Goal: Complete application form

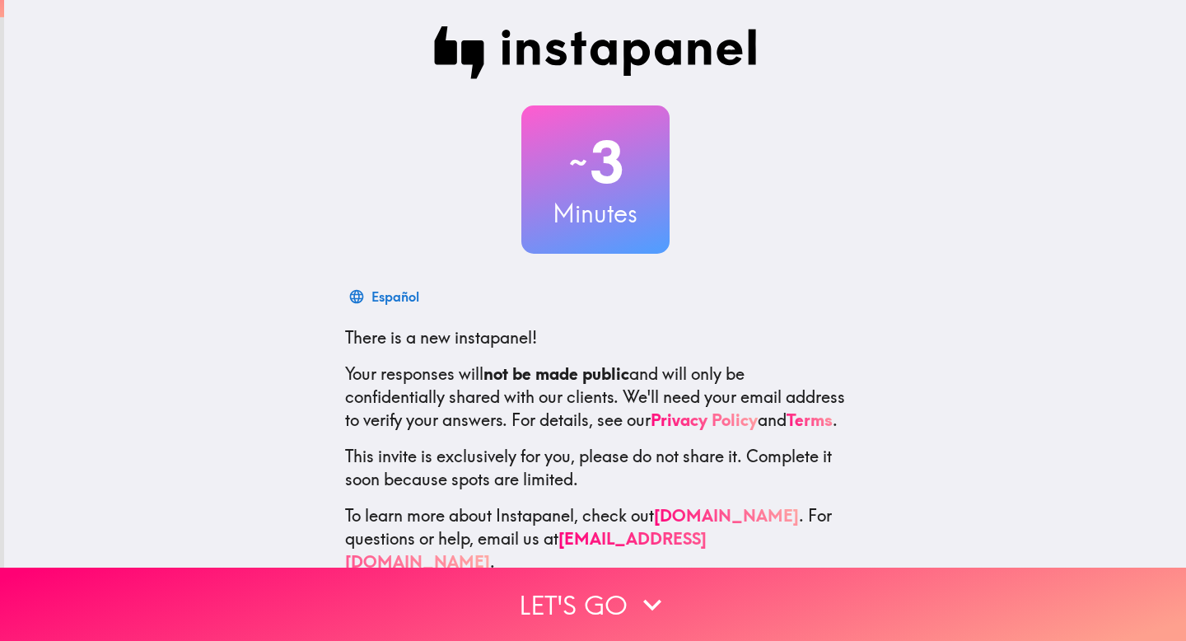
scroll to position [32, 0]
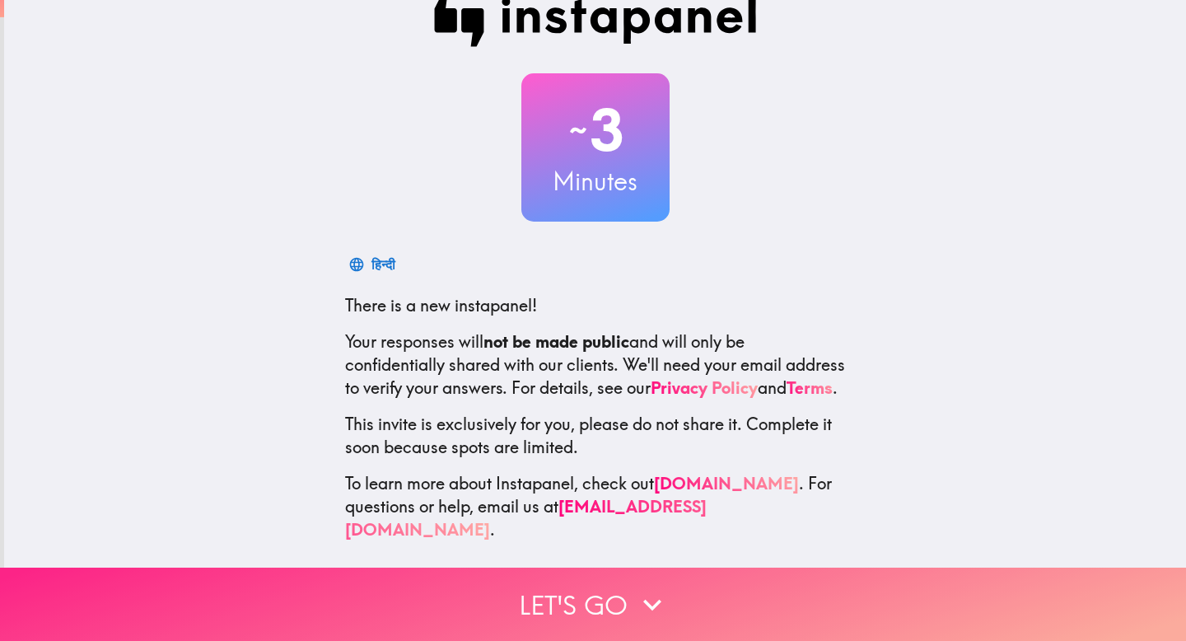
click at [572, 606] on button "Let's go" at bounding box center [593, 604] width 1186 height 73
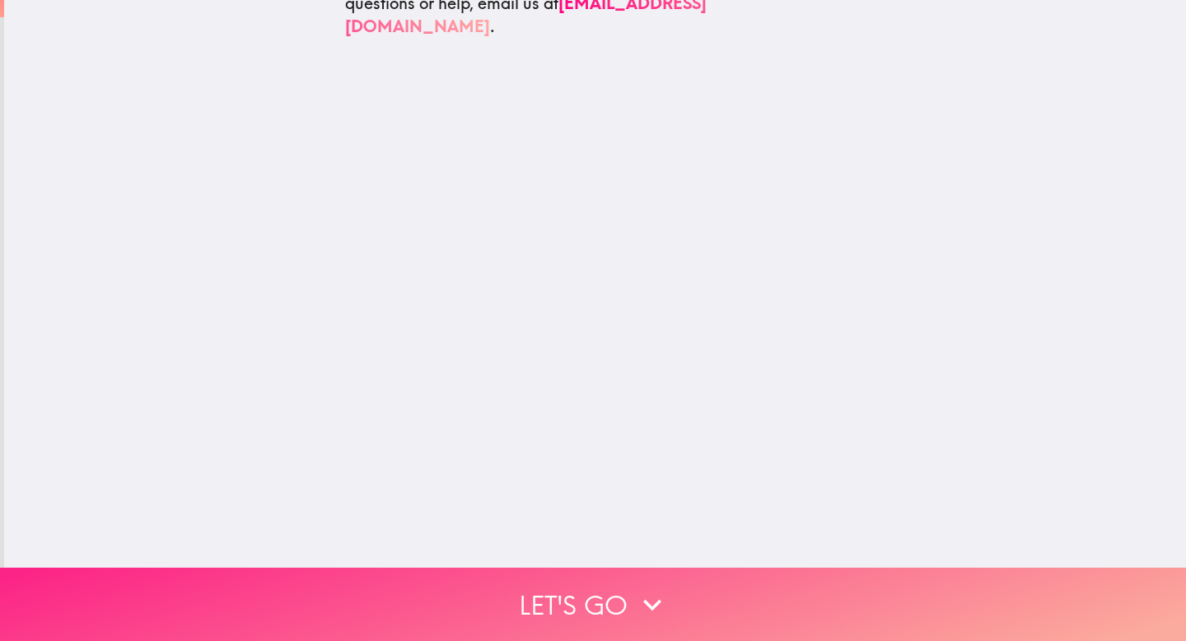
scroll to position [0, 0]
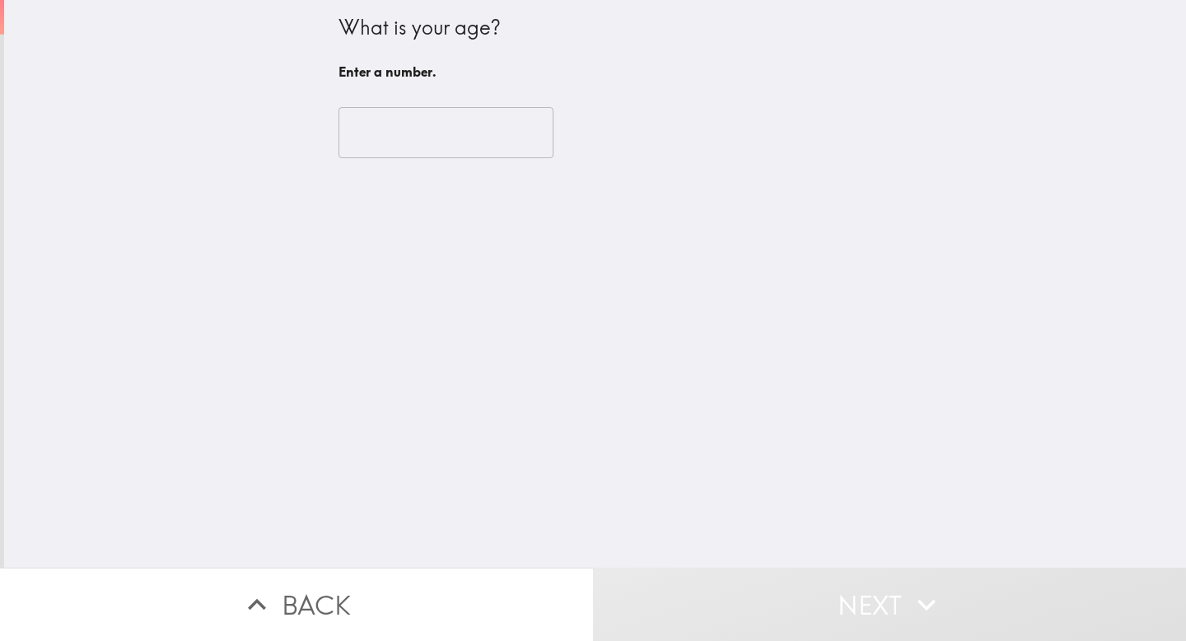
click at [456, 113] on input "number" at bounding box center [446, 132] width 215 height 51
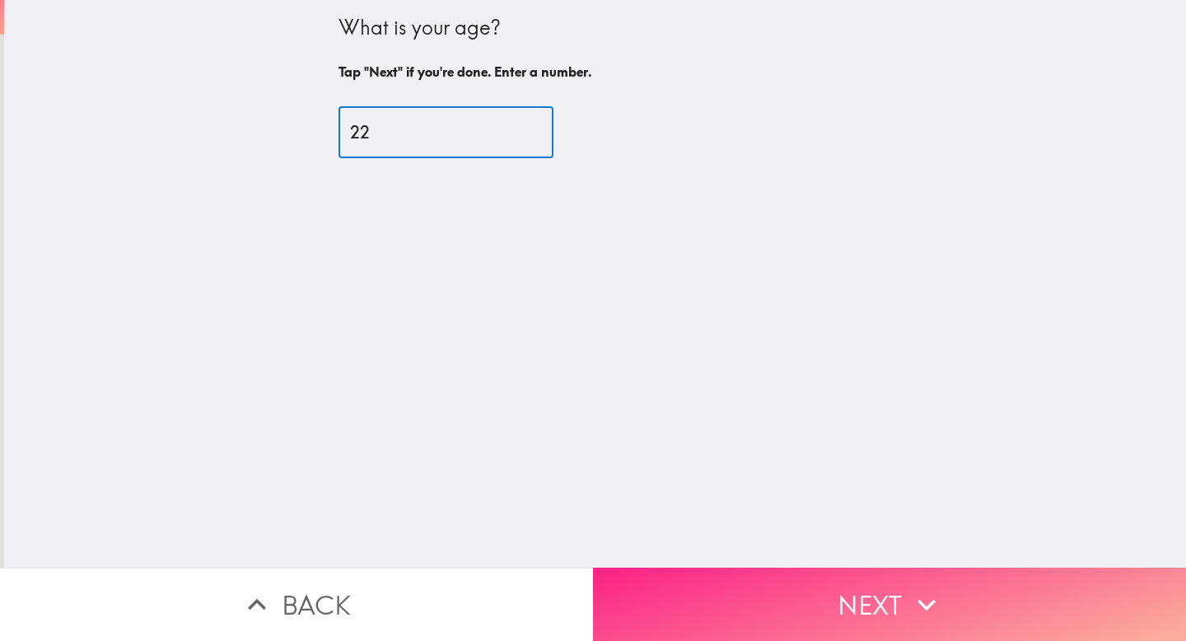
type input "22"
click at [843, 604] on button "Next" at bounding box center [889, 604] width 593 height 73
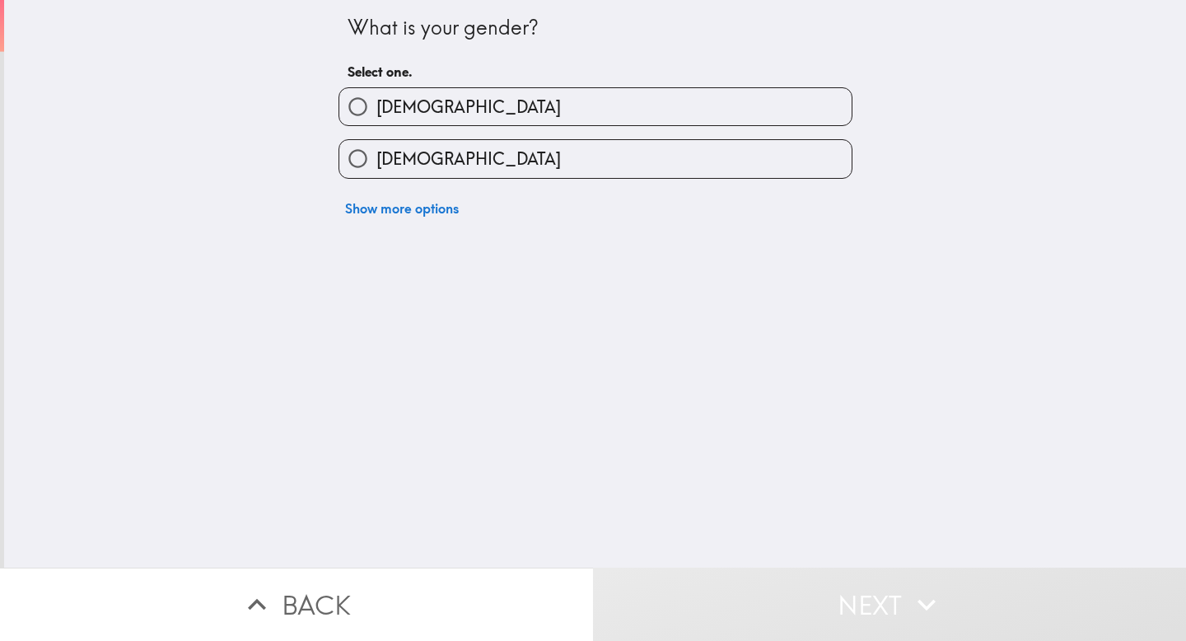
click at [511, 169] on label "[DEMOGRAPHIC_DATA]" at bounding box center [595, 158] width 512 height 37
click at [376, 169] on input "[DEMOGRAPHIC_DATA]" at bounding box center [357, 158] width 37 height 37
radio input "true"
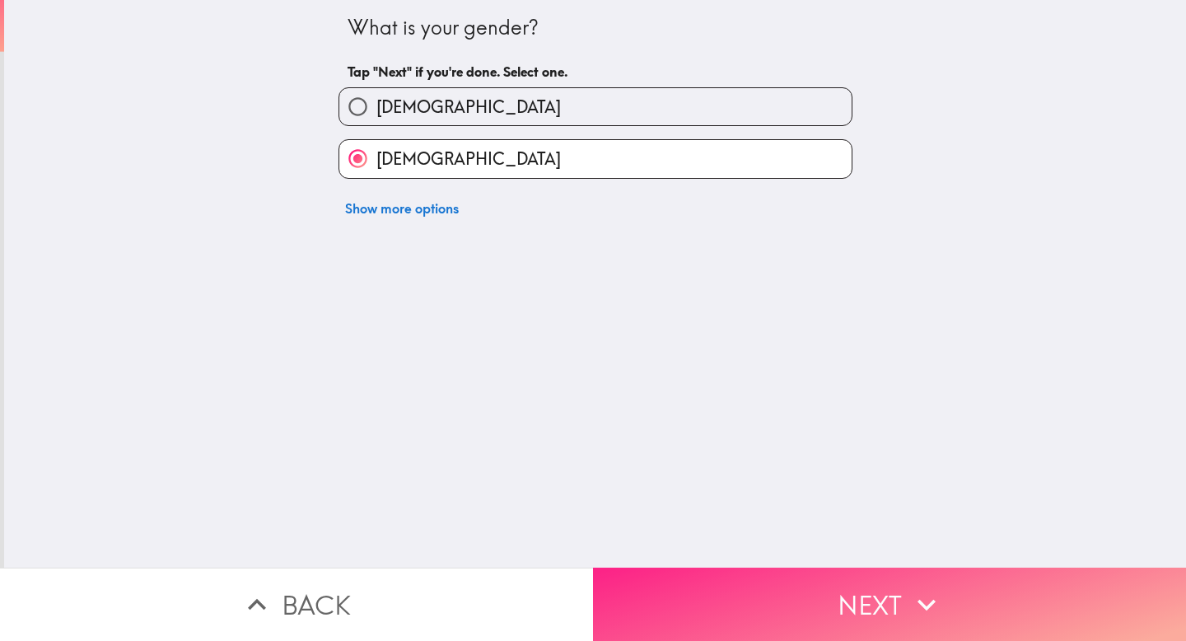
click at [802, 616] on button "Next" at bounding box center [889, 604] width 593 height 73
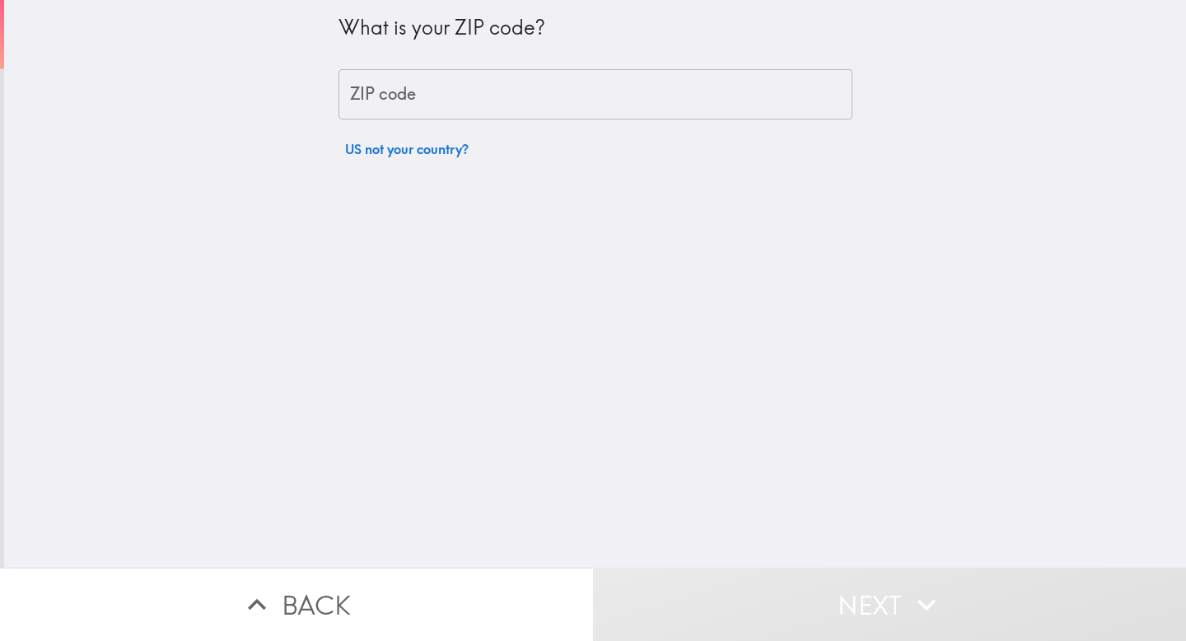
click at [576, 94] on input "ZIP code" at bounding box center [596, 94] width 514 height 51
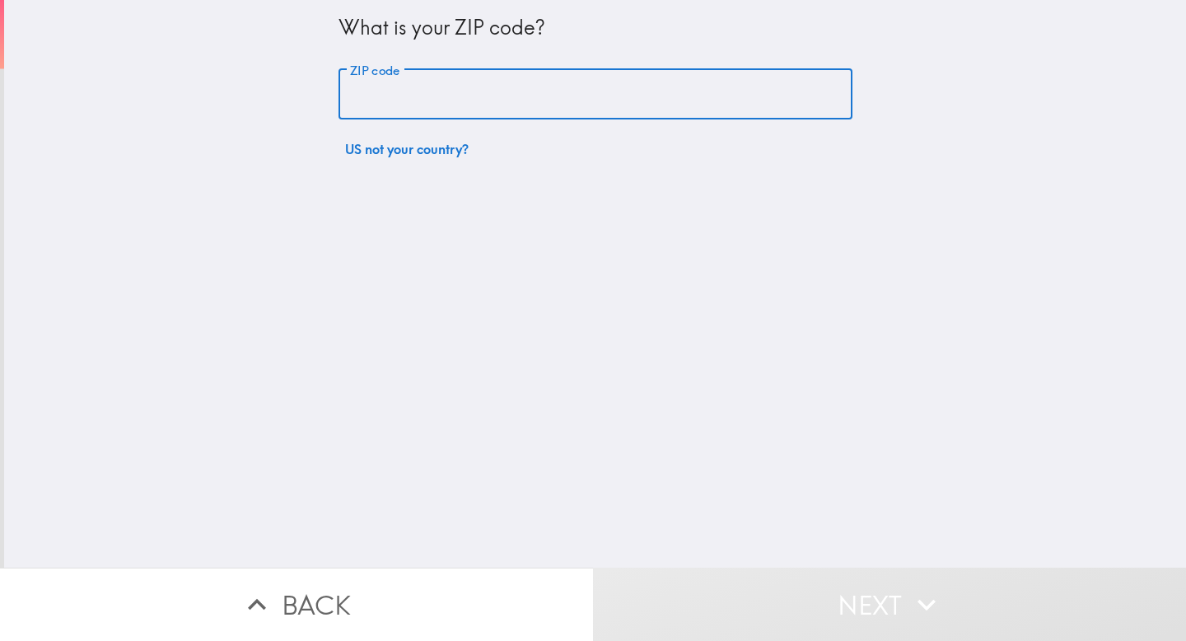
type input "30252"
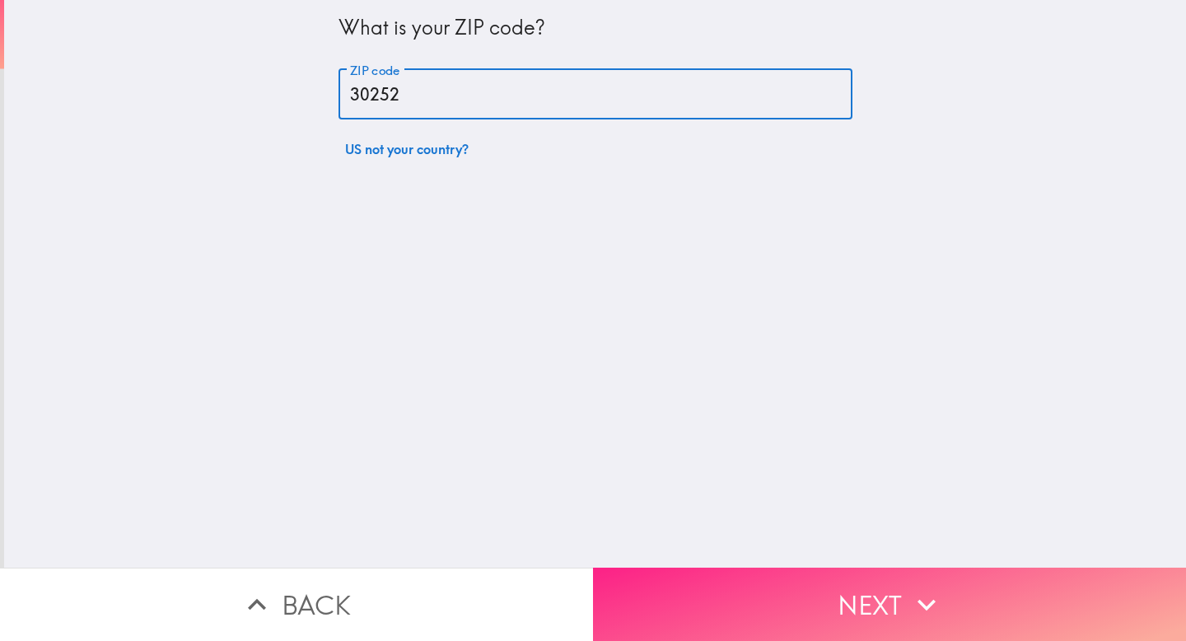
click at [769, 629] on button "Next" at bounding box center [889, 604] width 593 height 73
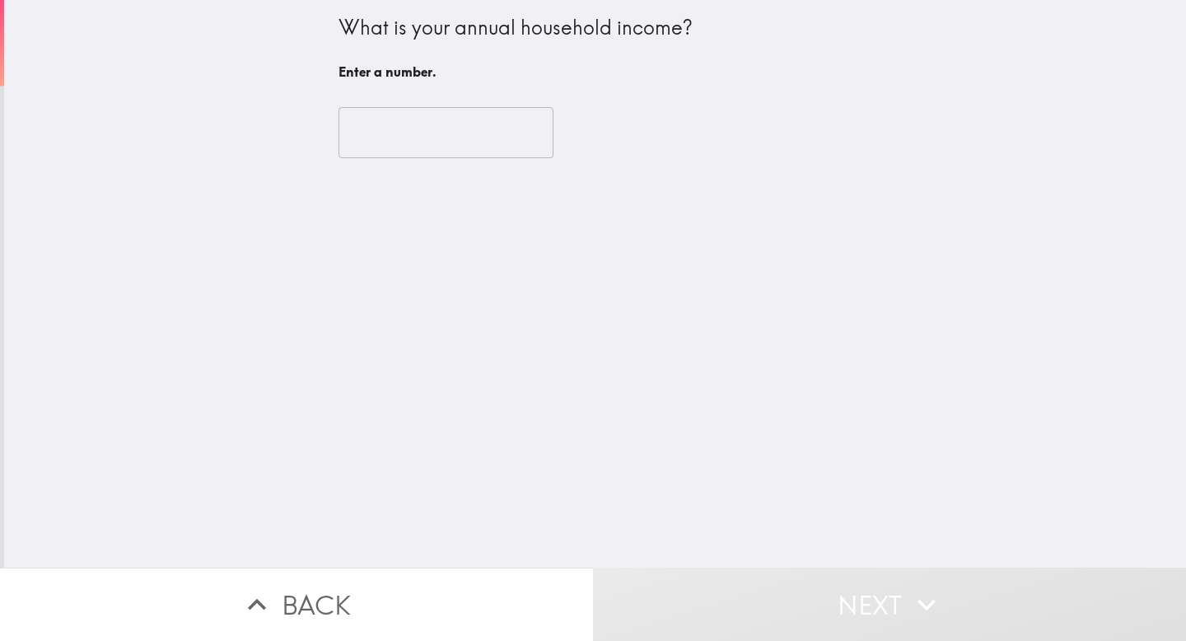
click at [484, 123] on input "number" at bounding box center [446, 132] width 215 height 51
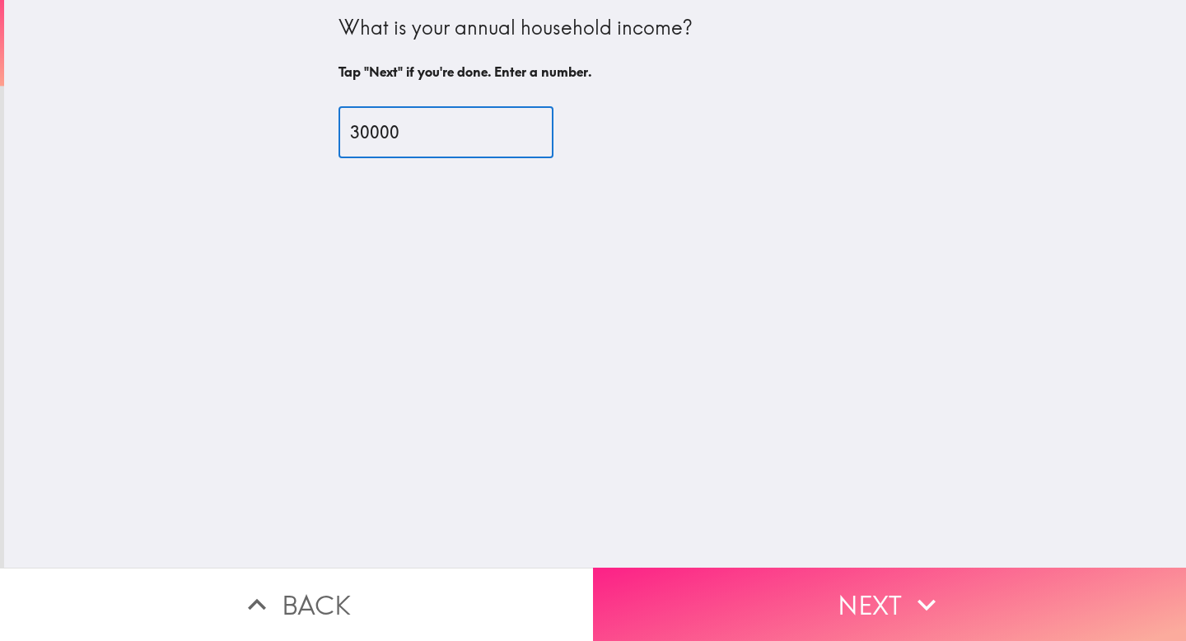
type input "30000"
click at [750, 599] on button "Next" at bounding box center [889, 604] width 593 height 73
